Goal: Check status: Check status

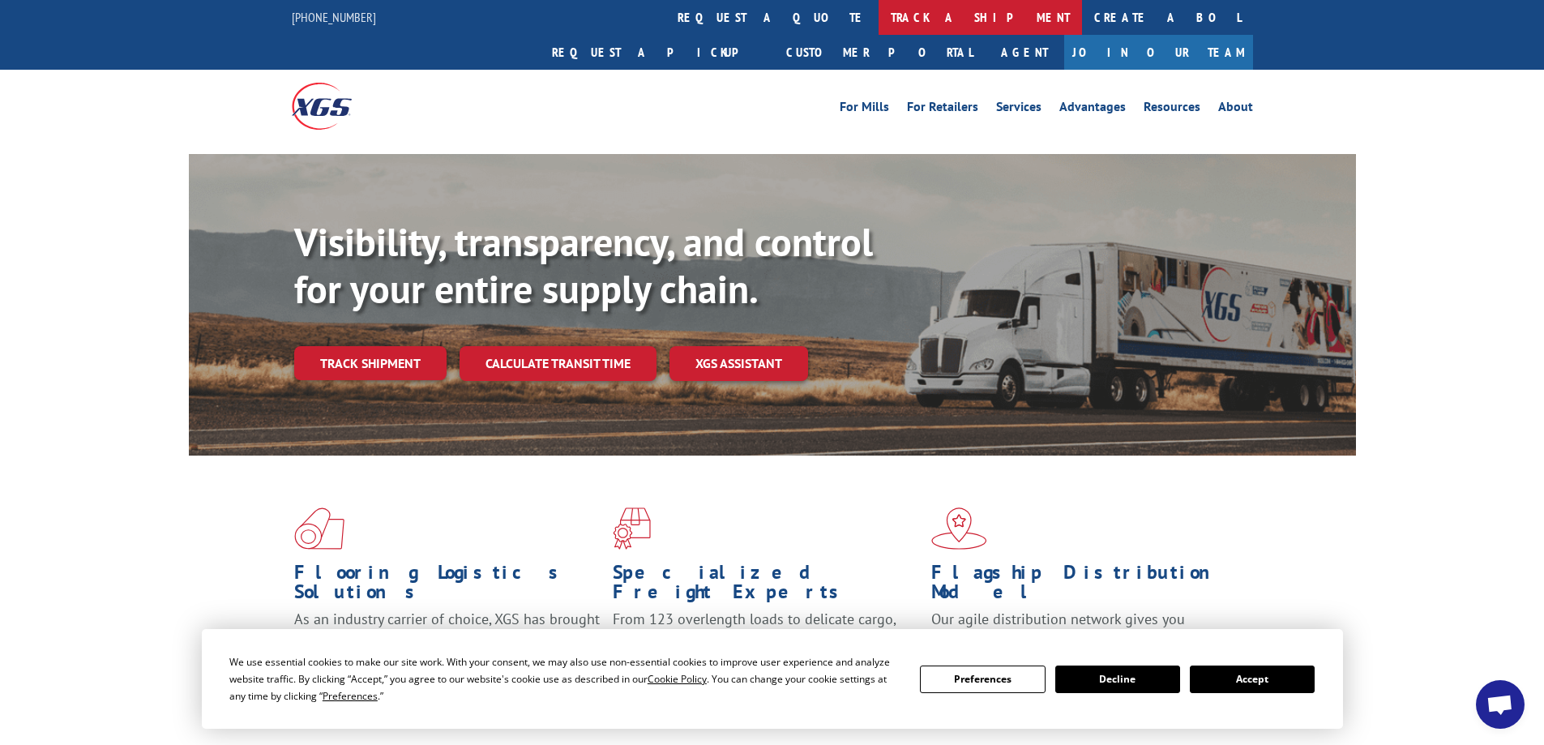
click at [879, 23] on link "track a shipment" at bounding box center [980, 17] width 203 height 35
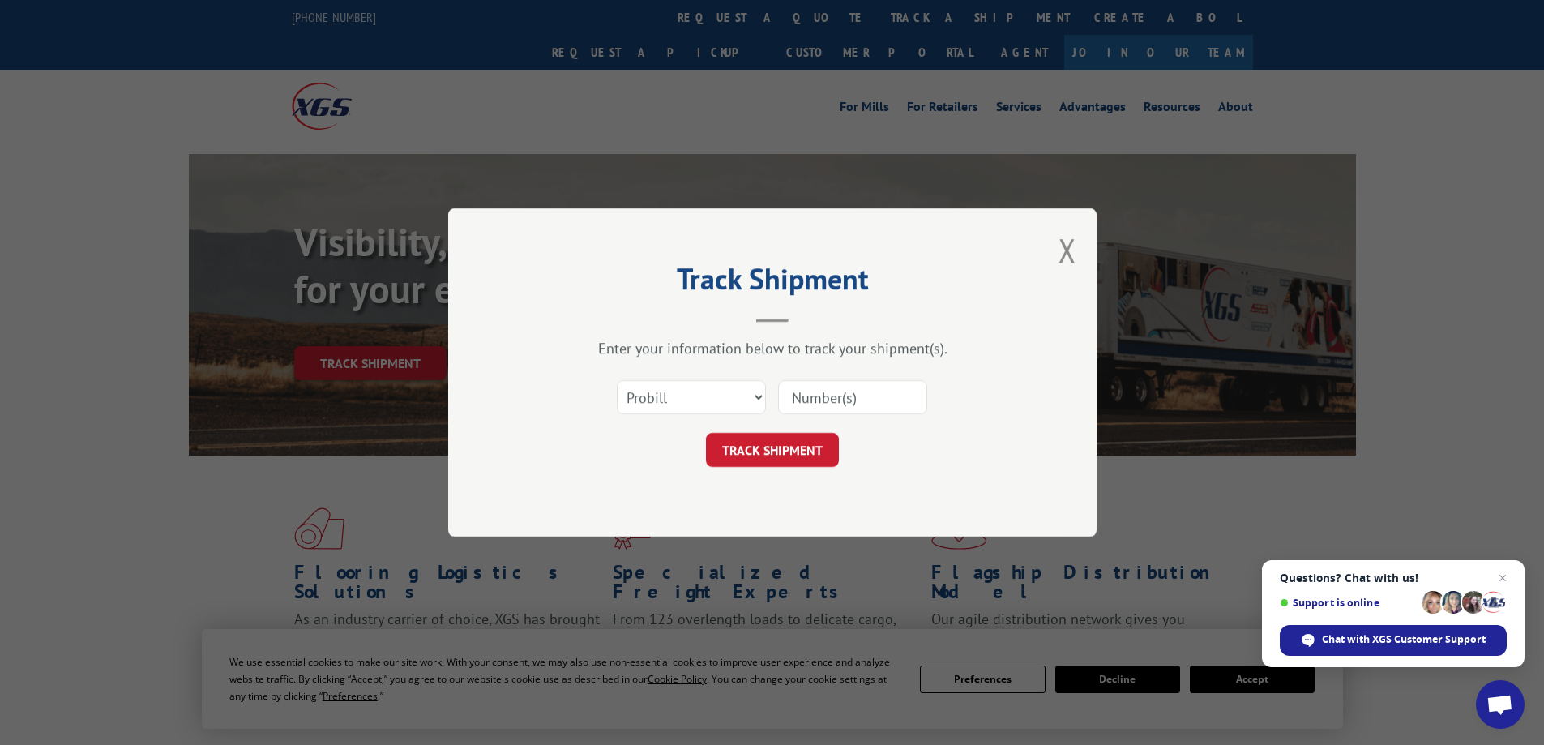
click at [823, 394] on input at bounding box center [852, 397] width 149 height 34
paste input "6006277"
type input "6006277"
click at [701, 397] on select "Select category... Probill BOL PO" at bounding box center [691, 397] width 149 height 34
select select "bol"
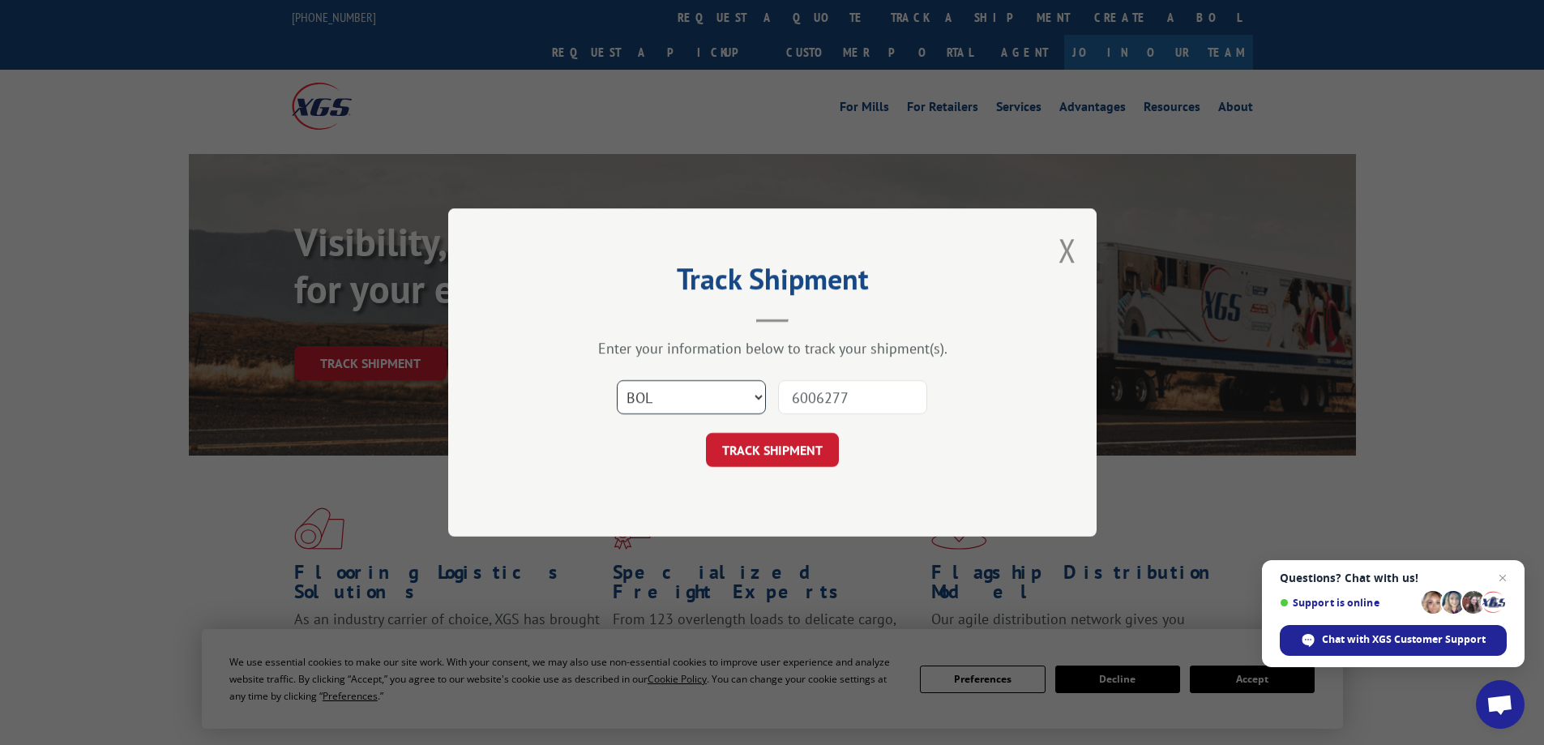
click at [617, 380] on select "Select category... Probill BOL PO" at bounding box center [691, 397] width 149 height 34
click at [799, 439] on button "TRACK SHIPMENT" at bounding box center [772, 450] width 133 height 34
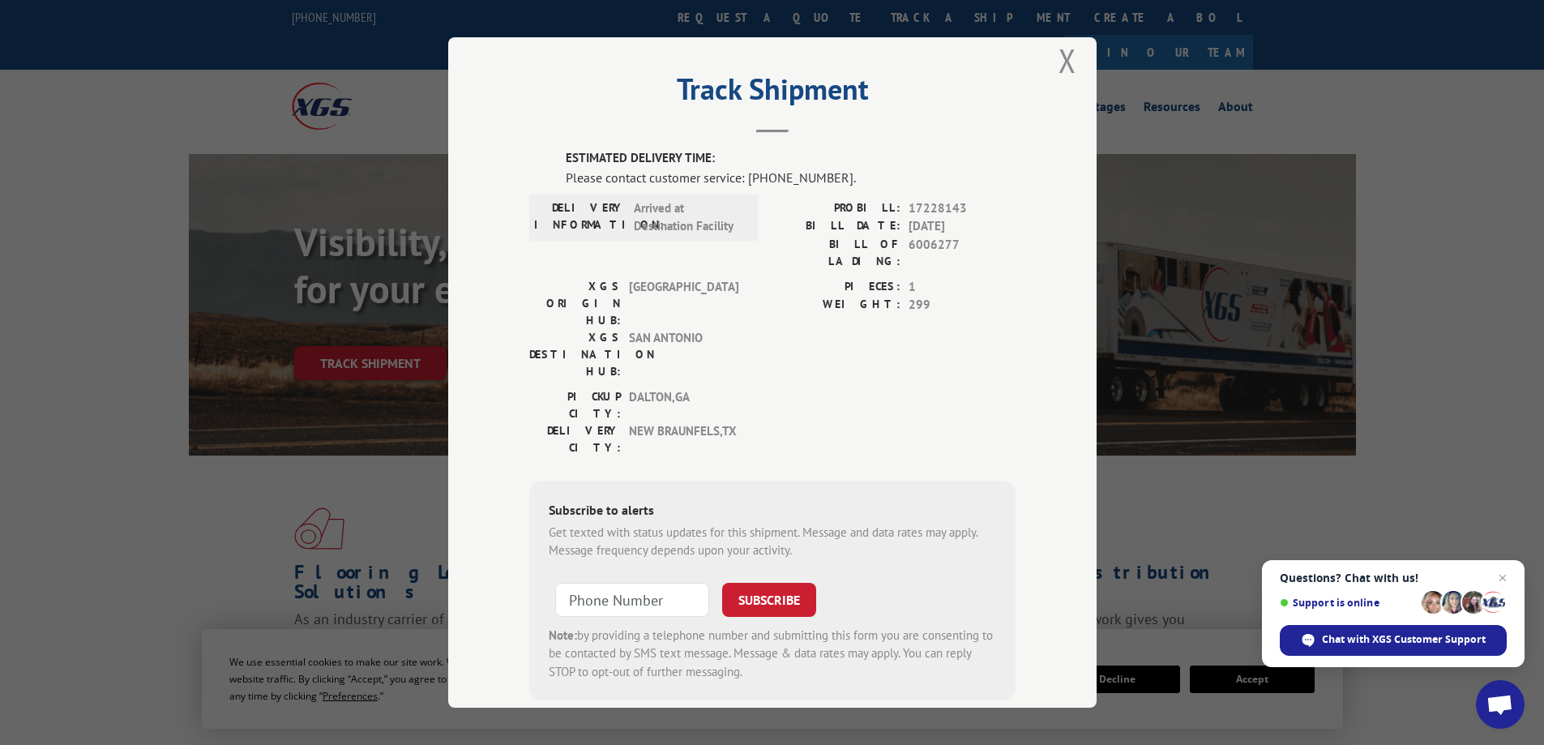
scroll to position [28, 0]
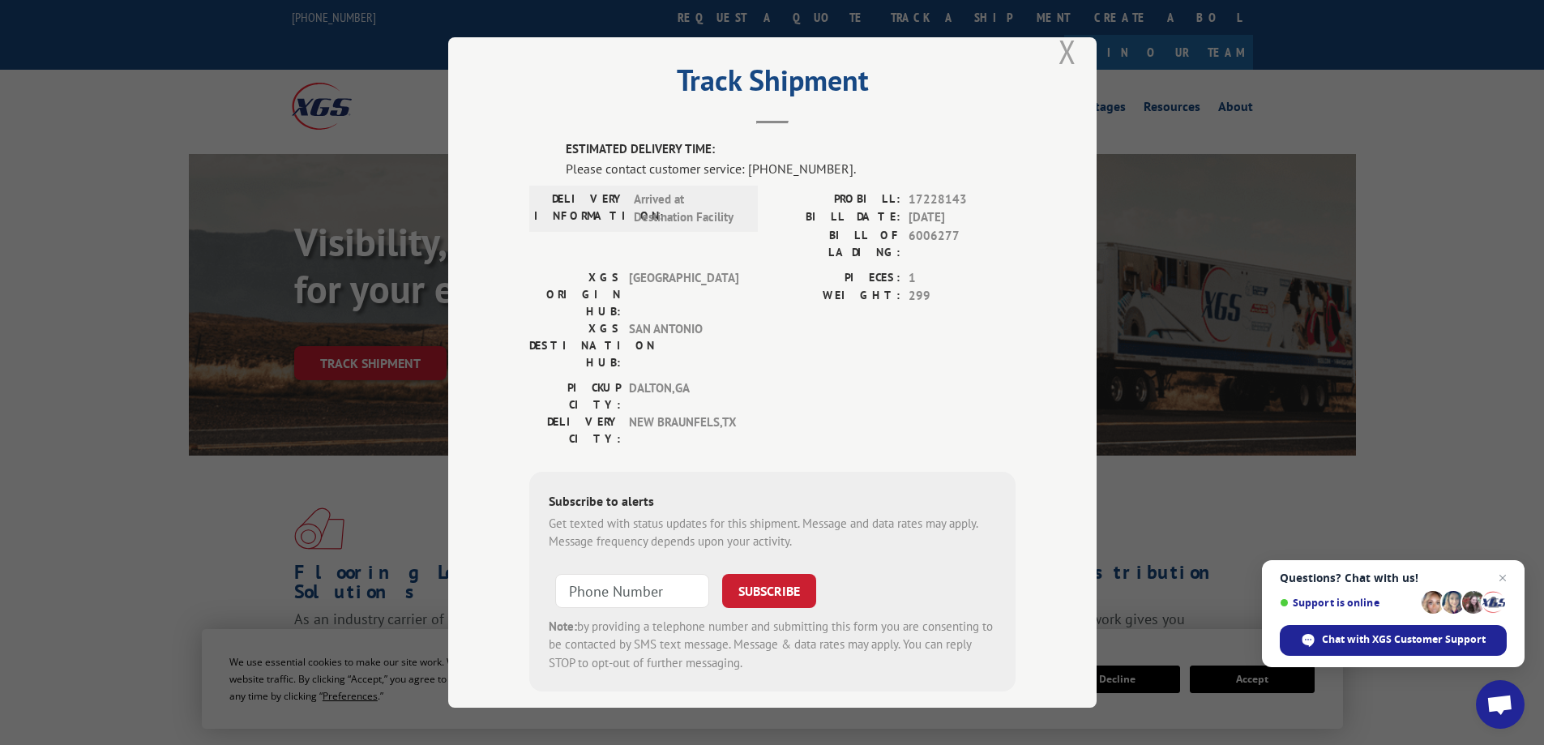
click at [1062, 56] on button "Close modal" at bounding box center [1068, 51] width 18 height 43
